Goal: Check status: Check status

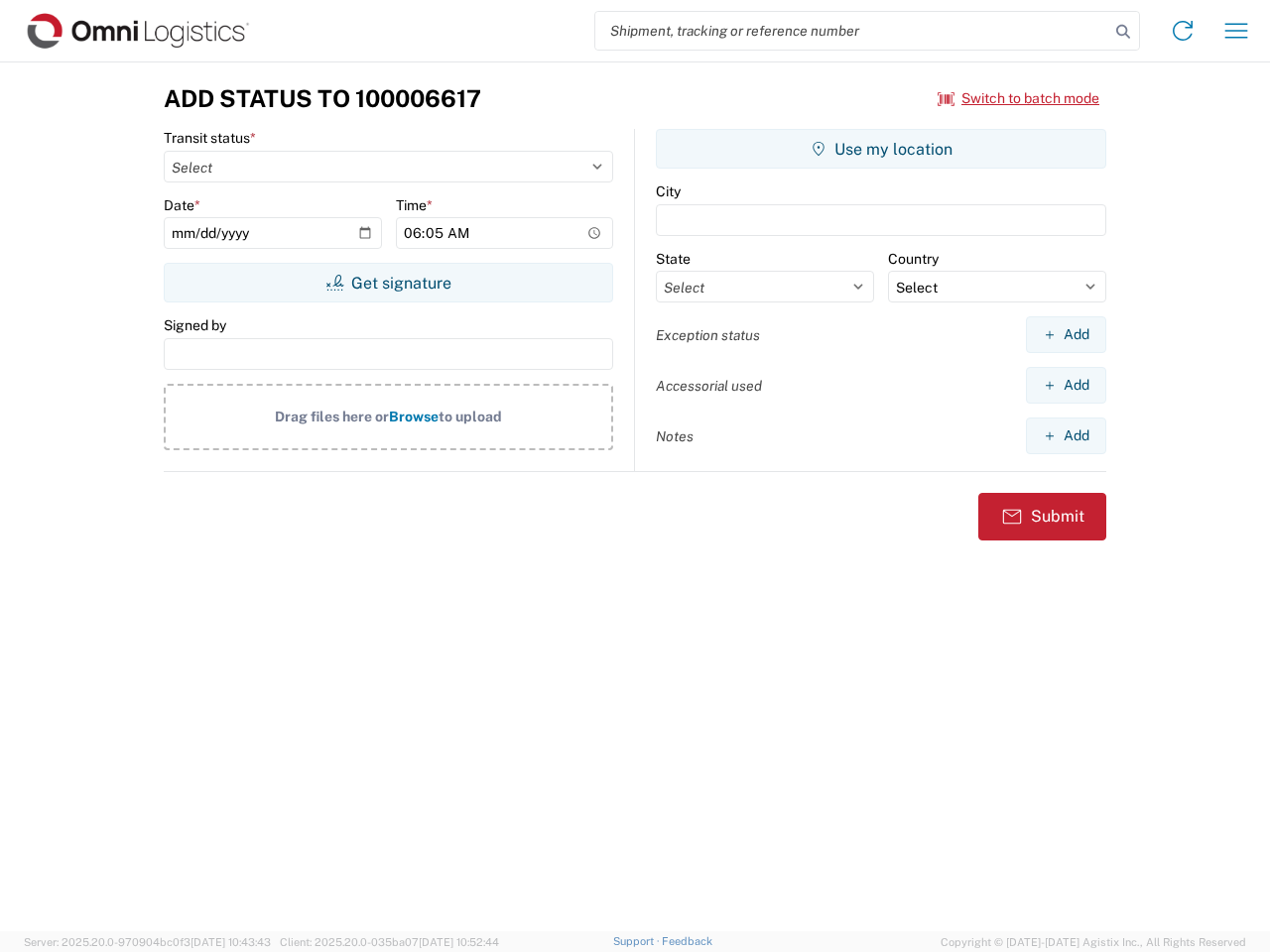
click at [852, 31] on input "search" at bounding box center [852, 31] width 514 height 38
click at [1123, 32] on icon at bounding box center [1124, 32] width 28 height 28
click at [1182, 31] on icon at bounding box center [1182, 31] width 32 height 32
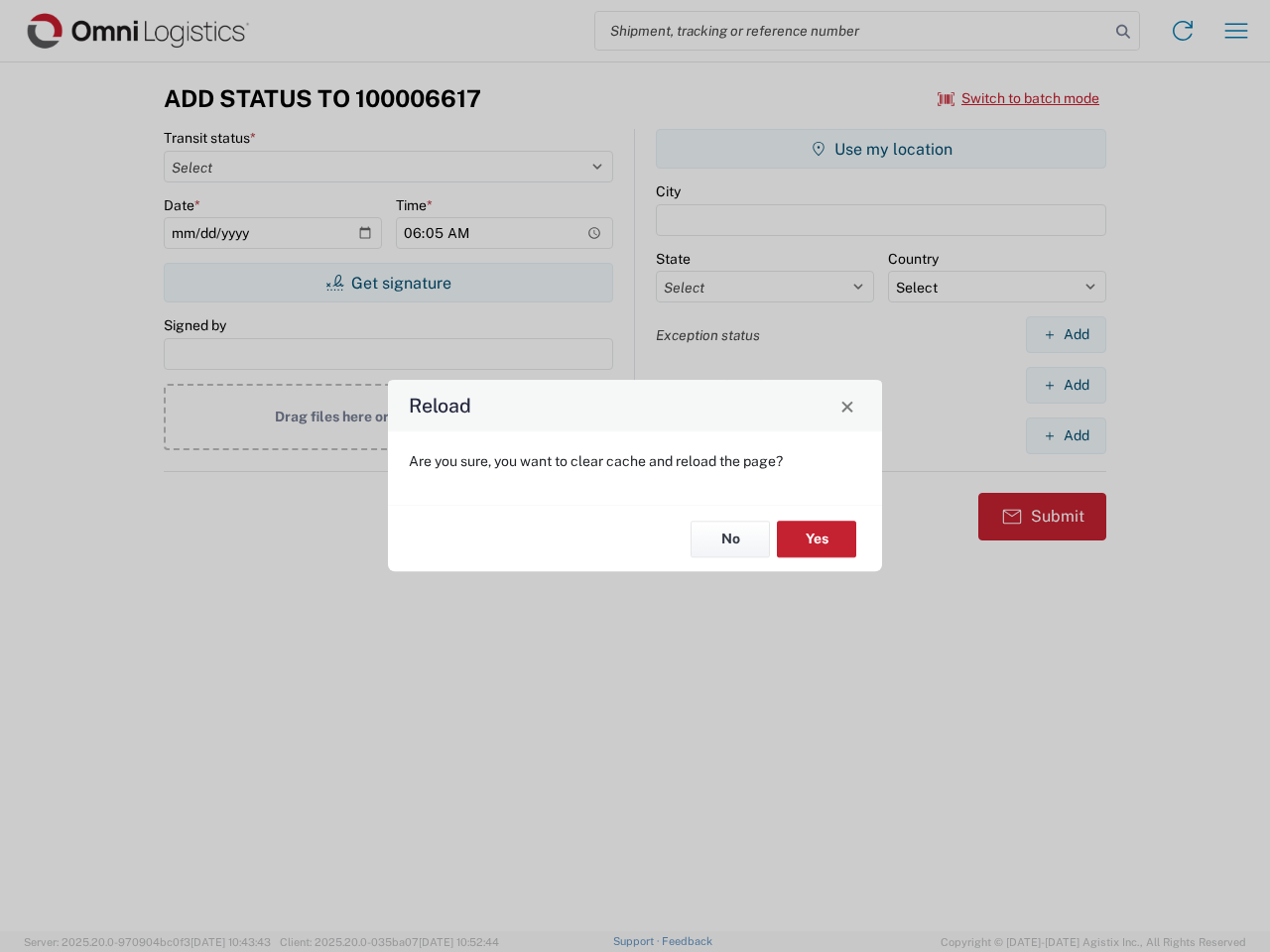
click at [1236, 31] on div "Reload Are you sure, you want to clear cache and reload the page? No Yes" at bounding box center [635, 476] width 1270 height 952
click at [1019, 98] on div "Reload Are you sure, you want to clear cache and reload the page? No Yes" at bounding box center [635, 476] width 1270 height 952
click at [388, 283] on div "Reload Are you sure, you want to clear cache and reload the page? No Yes" at bounding box center [635, 476] width 1270 height 952
click at [881, 149] on div "Reload Are you sure, you want to clear cache and reload the page? No Yes" at bounding box center [635, 476] width 1270 height 952
click at [1066, 334] on div "Reload Are you sure, you want to clear cache and reload the page? No Yes" at bounding box center [635, 476] width 1270 height 952
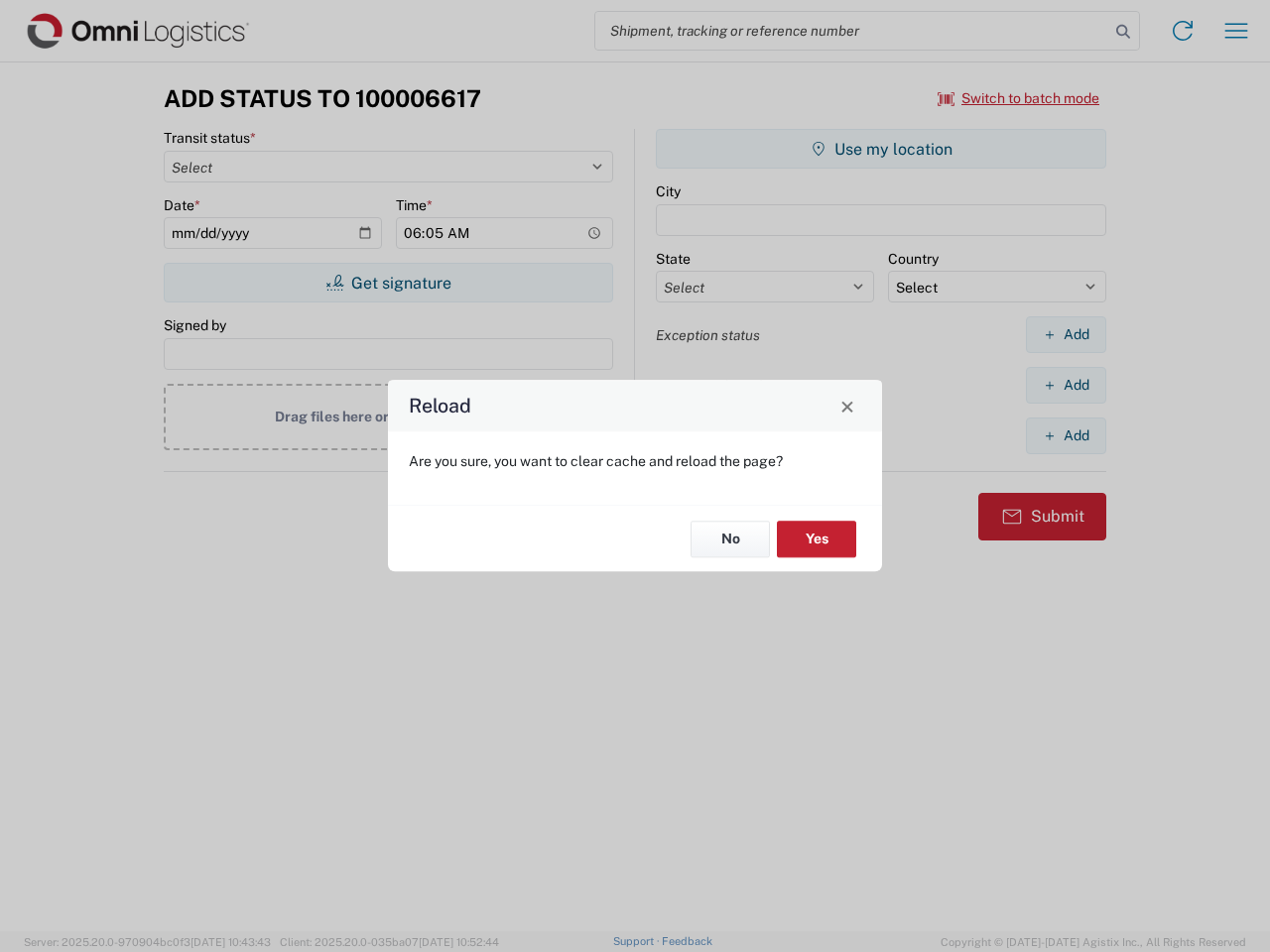
click at [1066, 385] on div "Reload Are you sure, you want to clear cache and reload the page? No Yes" at bounding box center [635, 476] width 1270 height 952
click at [1066, 436] on div "Reload Are you sure, you want to clear cache and reload the page? No Yes" at bounding box center [635, 476] width 1270 height 952
